Goal: Find specific page/section: Find specific page/section

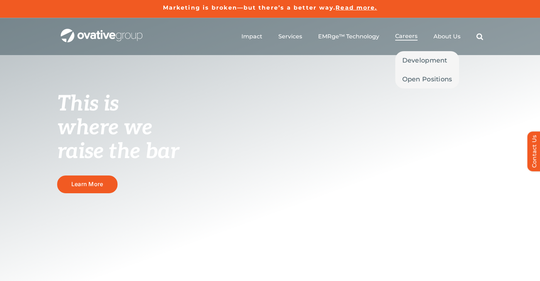
click at [408, 39] on span "Careers" at bounding box center [407, 36] width 22 height 7
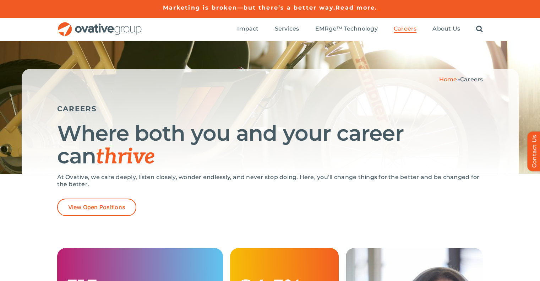
scroll to position [41, 0]
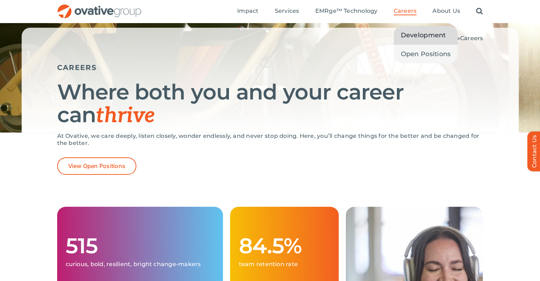
click at [408, 43] on link "Development" at bounding box center [426, 35] width 64 height 18
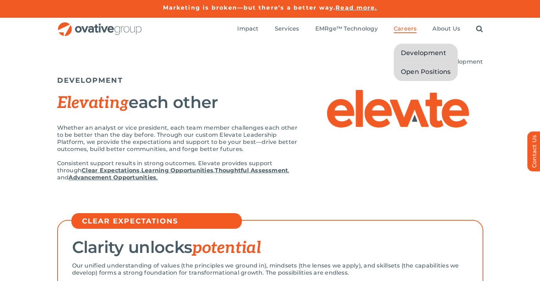
click at [411, 78] on link "Open Positions" at bounding box center [426, 72] width 64 height 18
